Goal: Transaction & Acquisition: Purchase product/service

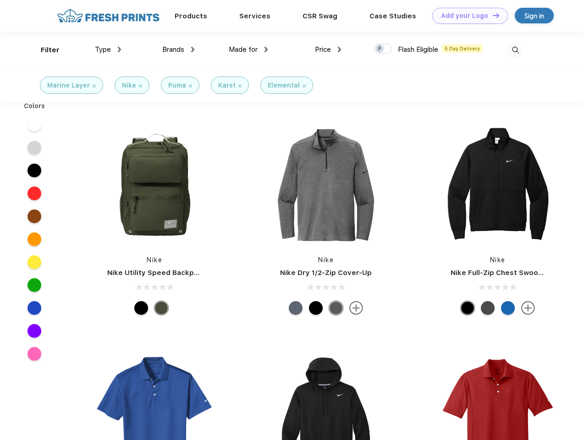
click at [466, 16] on link "Add your Logo Design Tool" at bounding box center [470, 16] width 76 height 16
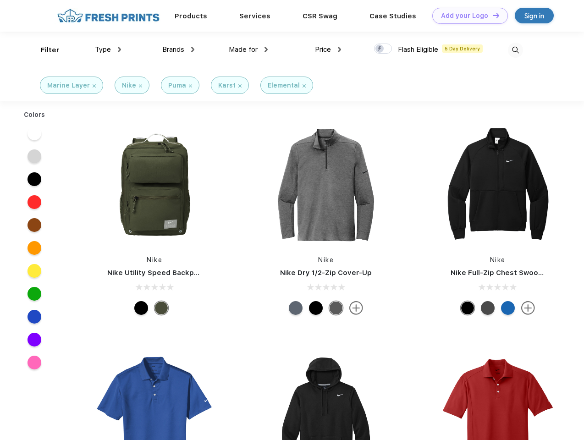
click at [0, 0] on div "Design Tool" at bounding box center [0, 0] width 0 height 0
click at [492, 15] on link "Add your Logo Design Tool" at bounding box center [470, 16] width 76 height 16
click at [44, 50] on div "Filter" at bounding box center [50, 50] width 19 height 11
click at [108, 49] on span "Type" at bounding box center [103, 49] width 16 height 8
click at [178, 49] on span "Brands" at bounding box center [173, 49] width 22 height 8
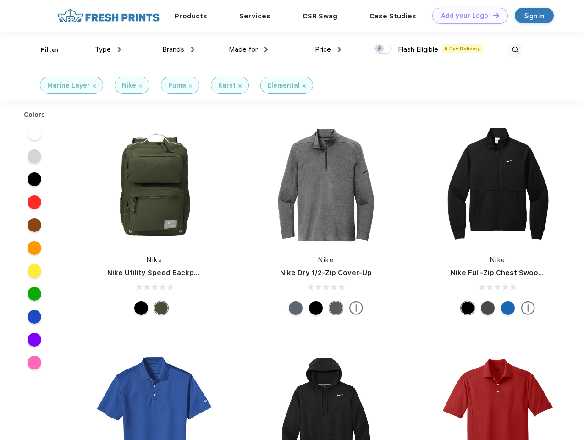
click at [248, 49] on span "Made for" at bounding box center [243, 49] width 29 height 8
click at [328, 49] on span "Price" at bounding box center [323, 49] width 16 height 8
click at [383, 49] on div at bounding box center [383, 49] width 18 height 10
click at [380, 49] on input "checkbox" at bounding box center [377, 46] width 6 height 6
click at [515, 50] on img at bounding box center [515, 50] width 15 height 15
